Goal: Information Seeking & Learning: Learn about a topic

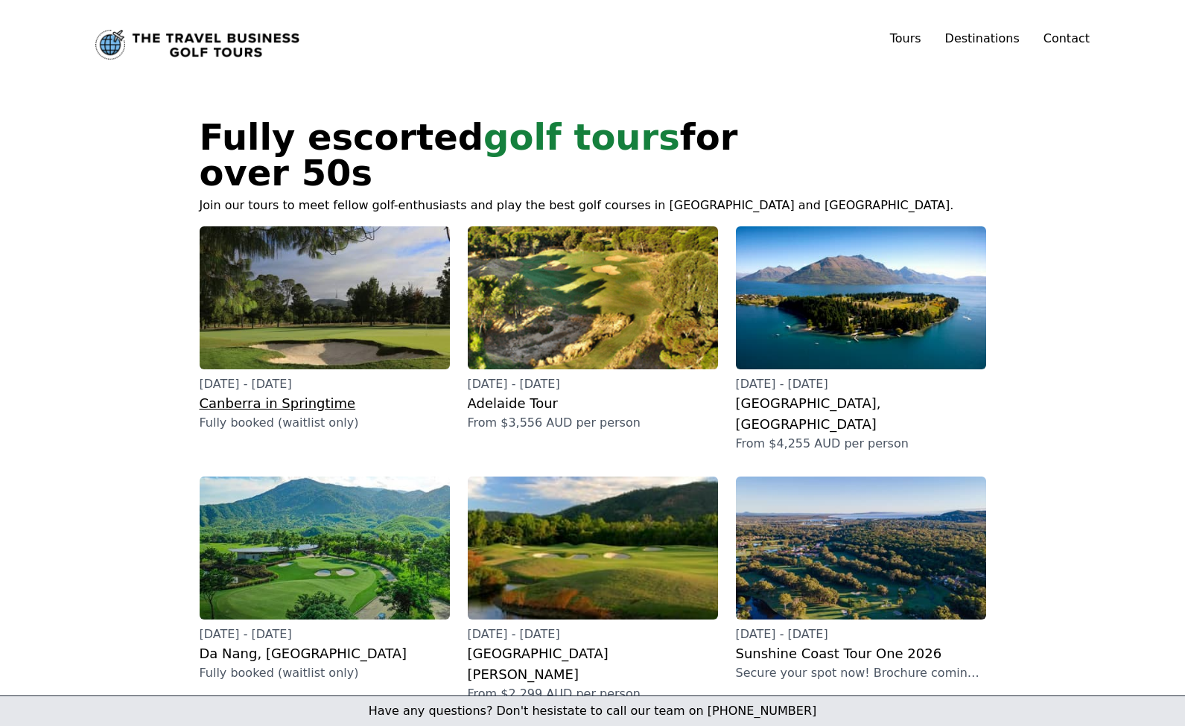
click at [378, 260] on img at bounding box center [325, 297] width 250 height 143
